Goal: Task Accomplishment & Management: Use online tool/utility

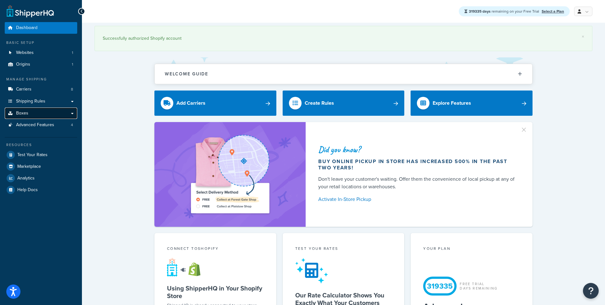
click at [72, 114] on link "Boxes" at bounding box center [41, 113] width 72 height 12
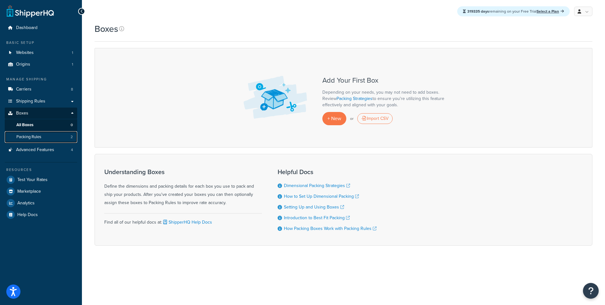
click at [38, 136] on span "Packing Rules" at bounding box center [28, 136] width 25 height 5
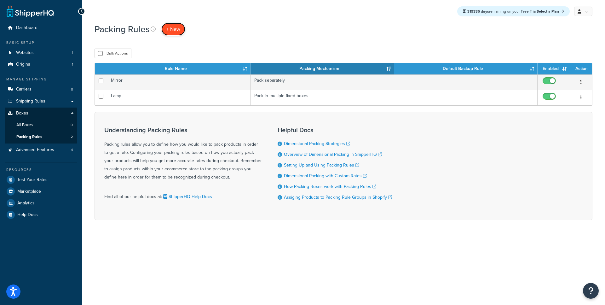
click at [178, 33] on span "+ New" at bounding box center [173, 29] width 14 height 7
click at [75, 104] on link "Shipping Rules" at bounding box center [41, 101] width 72 height 12
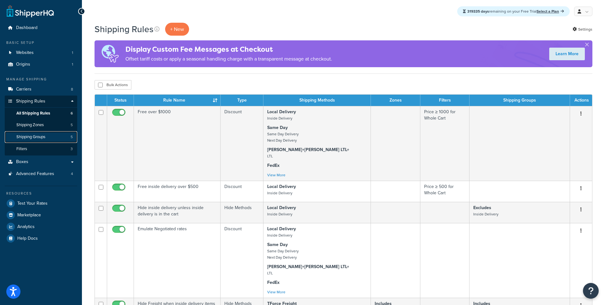
click at [43, 139] on span "Shipping Groups" at bounding box center [30, 136] width 29 height 5
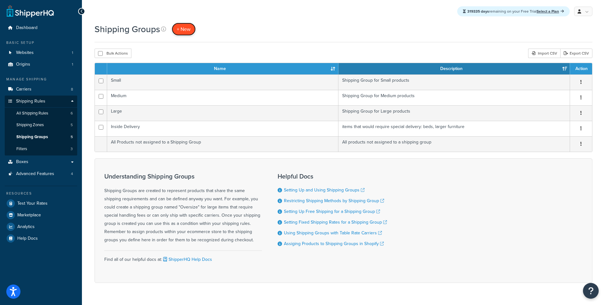
click at [182, 30] on span "+ New" at bounding box center [184, 29] width 14 height 7
click at [73, 161] on link "Boxes" at bounding box center [41, 162] width 72 height 12
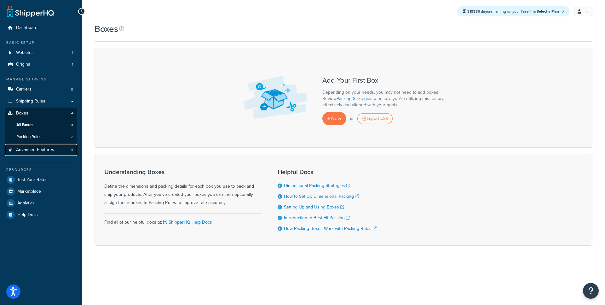
click at [61, 151] on link "Advanced Features 4" at bounding box center [41, 150] width 72 height 12
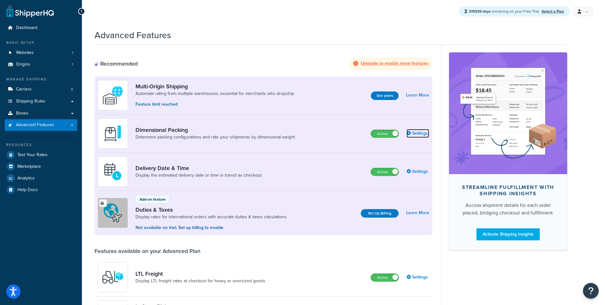
click at [418, 135] on link "Settings" at bounding box center [417, 133] width 23 height 9
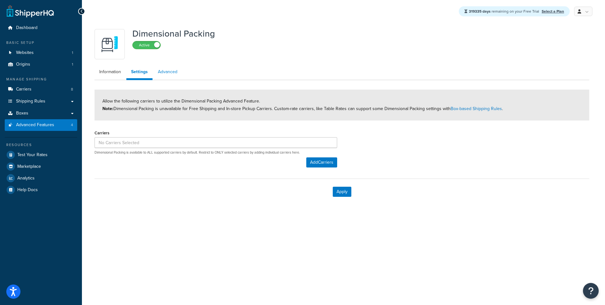
click at [169, 74] on link "Advanced" at bounding box center [167, 72] width 29 height 13
select select "false"
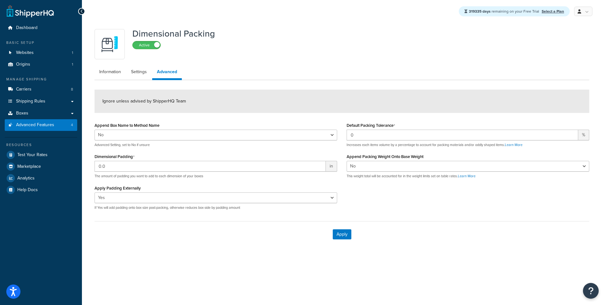
click at [112, 78] on ul "Information Settings Advanced" at bounding box center [341, 73] width 494 height 14
click at [113, 76] on link "Information" at bounding box center [109, 72] width 31 height 13
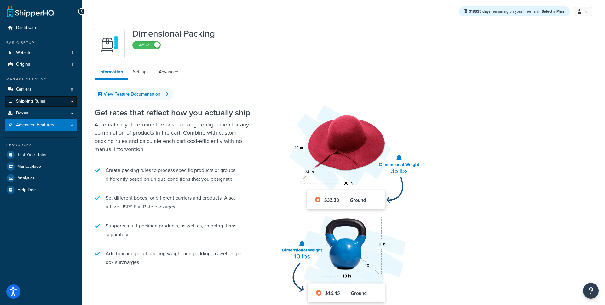
click at [71, 103] on link "Shipping Rules" at bounding box center [41, 101] width 72 height 12
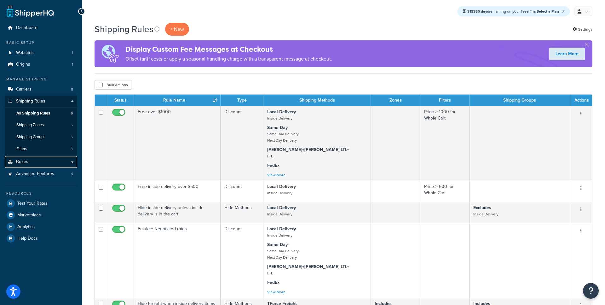
click at [72, 163] on link "Boxes" at bounding box center [41, 162] width 72 height 12
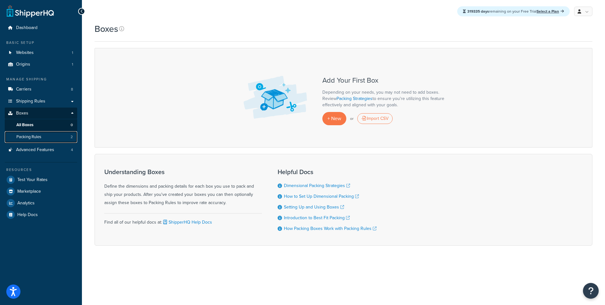
click at [52, 137] on link "Packing Rules 2" at bounding box center [41, 137] width 72 height 12
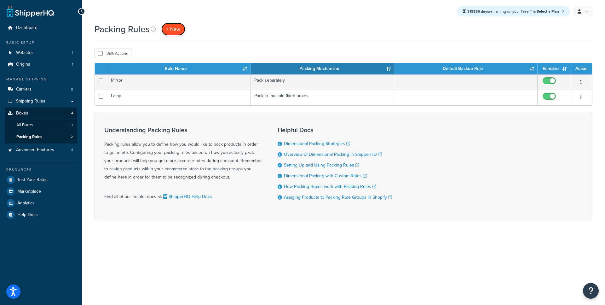
click at [178, 30] on span "+ New" at bounding box center [173, 29] width 14 height 7
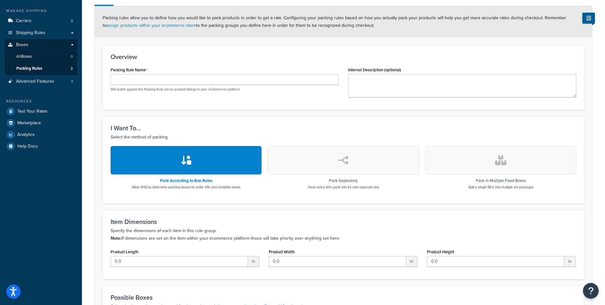
scroll to position [42, 0]
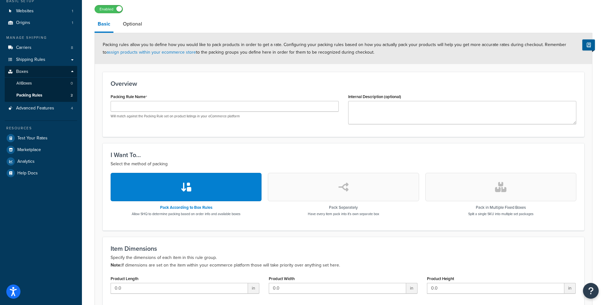
click at [146, 26] on li "Optional" at bounding box center [136, 23] width 32 height 15
click at [138, 26] on link "Optional" at bounding box center [133, 23] width 26 height 15
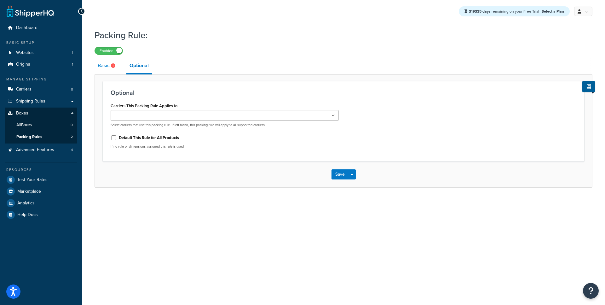
click at [105, 67] on link "Basic" at bounding box center [107, 65] width 26 height 15
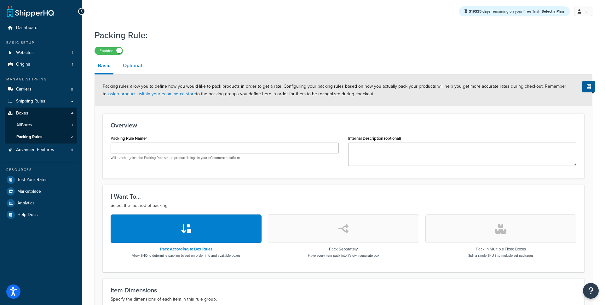
click at [137, 65] on link "Optional" at bounding box center [133, 65] width 26 height 15
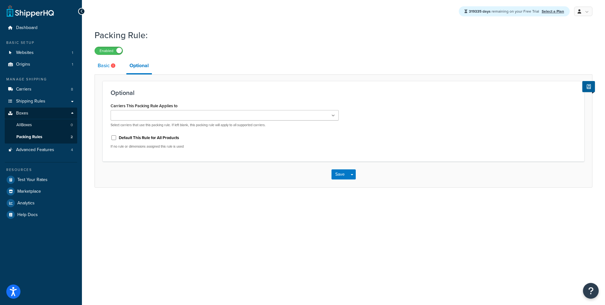
click at [115, 67] on icon at bounding box center [113, 65] width 4 height 4
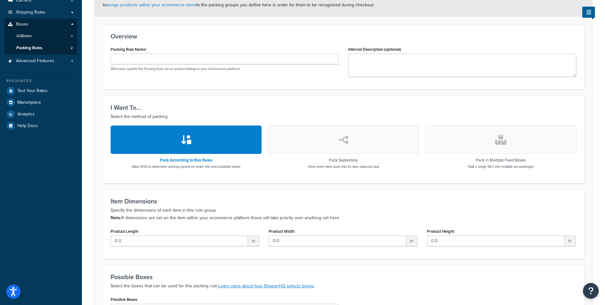
click at [300, 144] on button "button" at bounding box center [343, 139] width 151 height 28
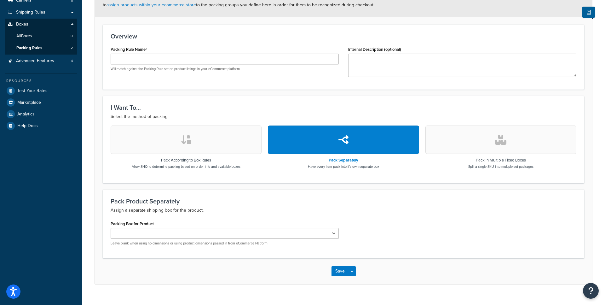
scroll to position [100, 0]
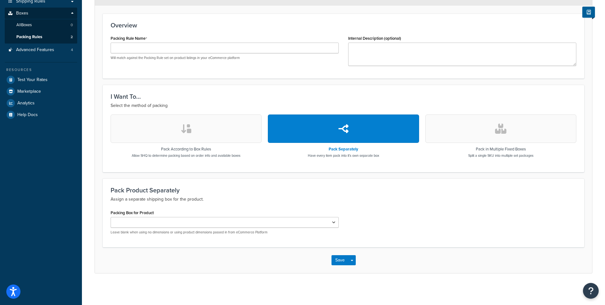
click at [449, 134] on button "button" at bounding box center [500, 128] width 151 height 28
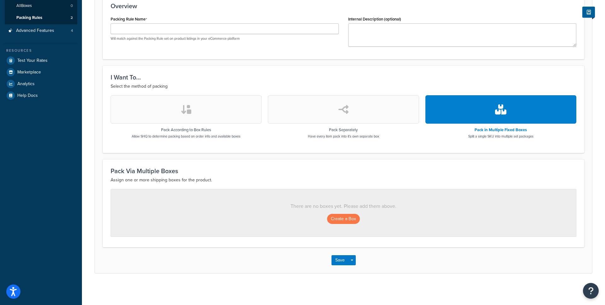
click at [348, 121] on button "button" at bounding box center [343, 109] width 151 height 28
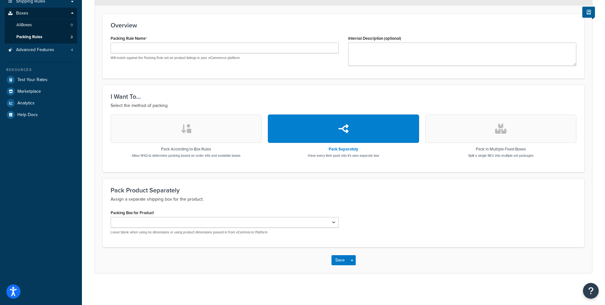
click at [226, 110] on div "I Want To... Select the method of packing Pack According to Box Rules Allow SHQ…" at bounding box center [343, 128] width 481 height 87
click at [209, 132] on button "button" at bounding box center [186, 128] width 151 height 28
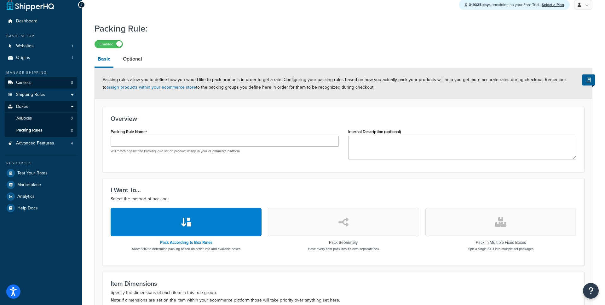
scroll to position [1, 0]
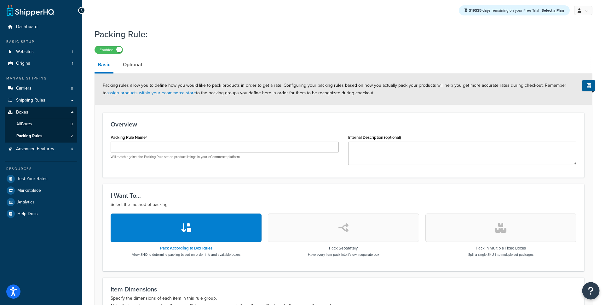
click at [587, 287] on button "Open Resource Center" at bounding box center [590, 290] width 17 height 17
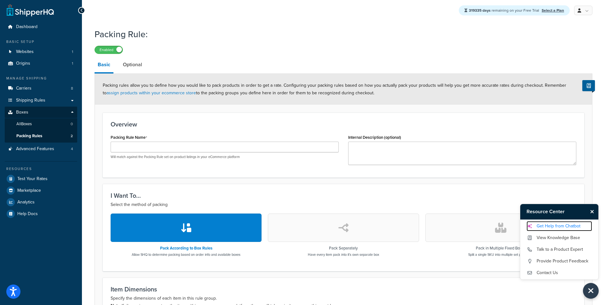
click at [552, 225] on link "Get Help from Chatbot" at bounding box center [559, 226] width 66 height 10
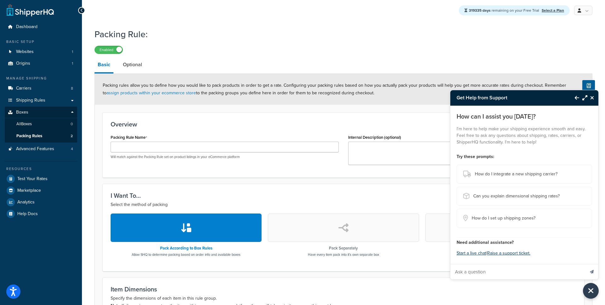
click at [524, 133] on p "I'm here to help make your shipping experience smooth and easy. Feel free to as…" at bounding box center [523, 135] width 135 height 20
click at [523, 133] on p "I'm here to help make your shipping experience smooth and easy. Feel free to as…" at bounding box center [523, 135] width 135 height 20
click at [591, 98] on icon "Close Resource Center" at bounding box center [592, 97] width 4 height 5
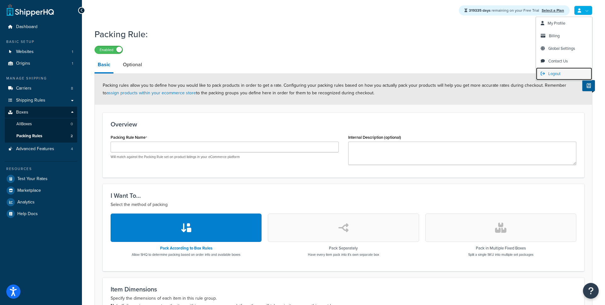
click at [551, 71] on span "Logout" at bounding box center [554, 74] width 12 height 6
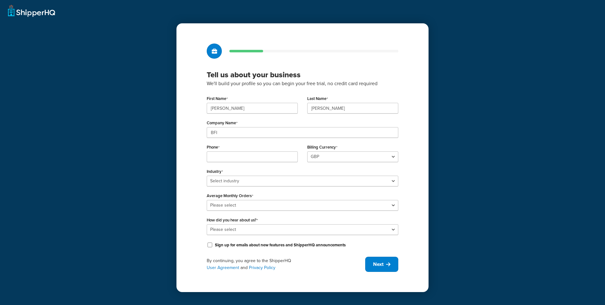
select select "GBP"
